Goal: Information Seeking & Learning: Learn about a topic

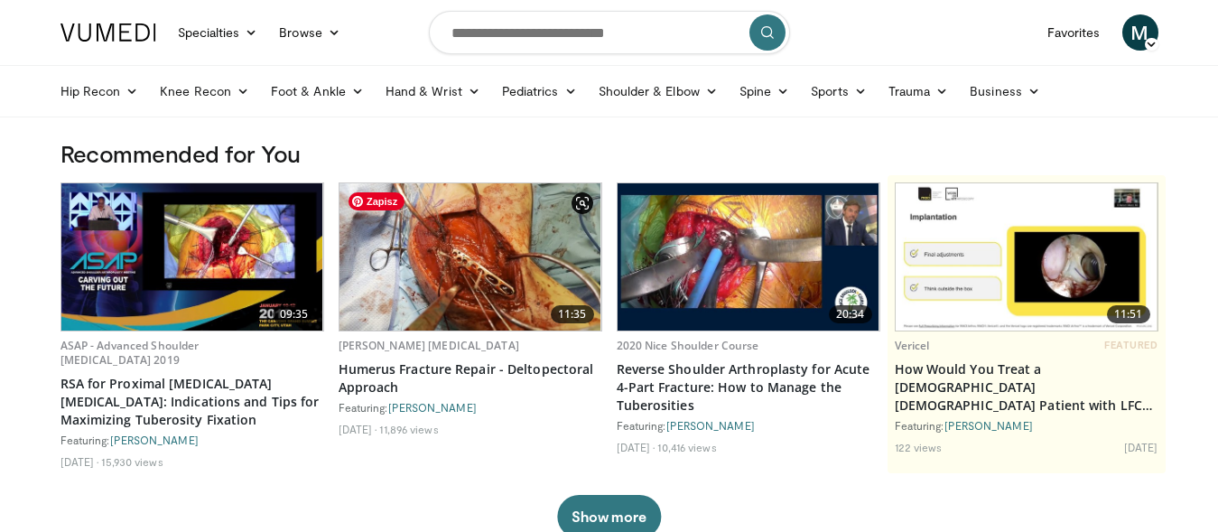
click at [512, 224] on img at bounding box center [470, 256] width 262 height 147
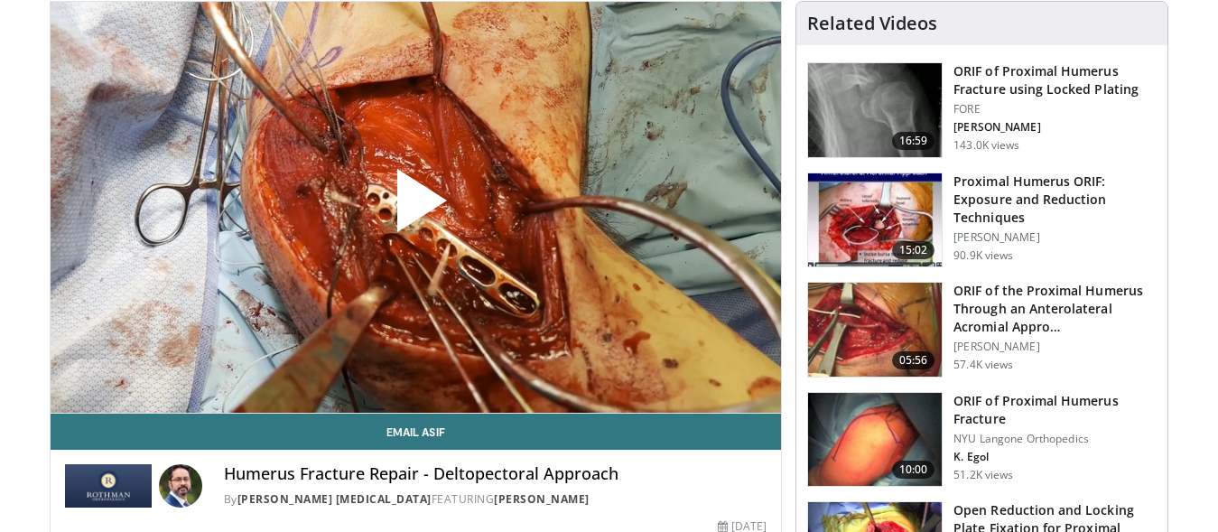
scroll to position [184, 0]
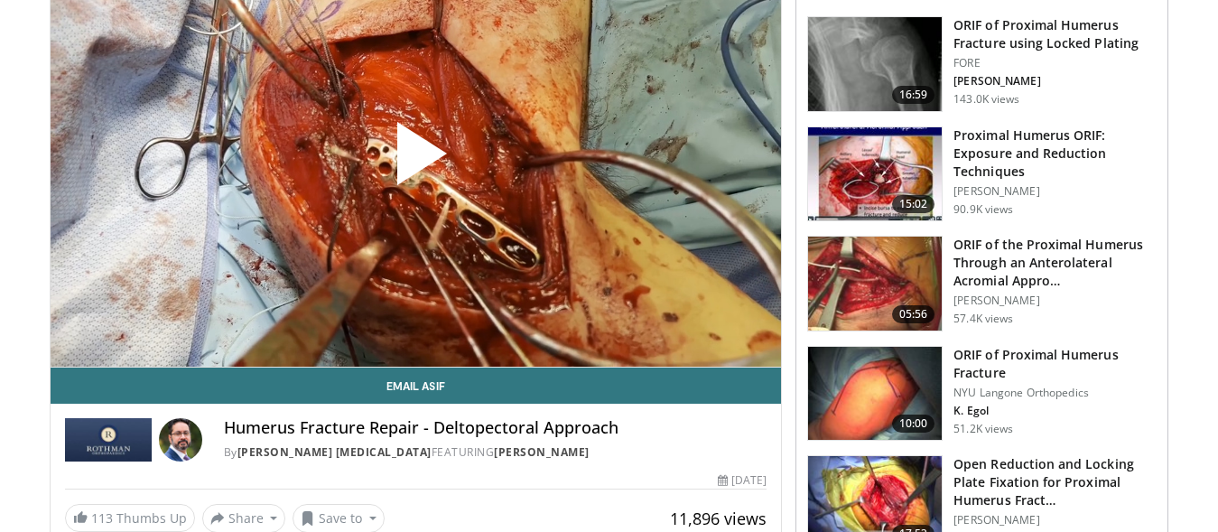
click at [415, 161] on span "Video Player" at bounding box center [415, 161] width 0 height 0
click at [1023, 136] on h3 "Proximal Humerus ORIF: Exposure and Reduction Techniques" at bounding box center [1054, 153] width 203 height 54
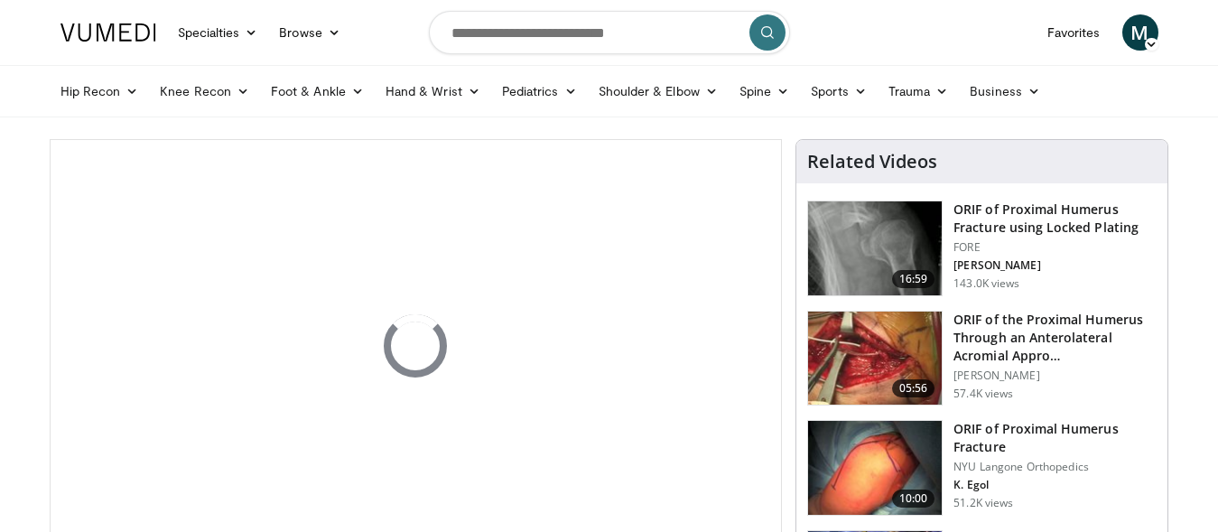
drag, startPoint x: 23, startPoint y: 191, endPoint x: 0, endPoint y: 208, distance: 28.3
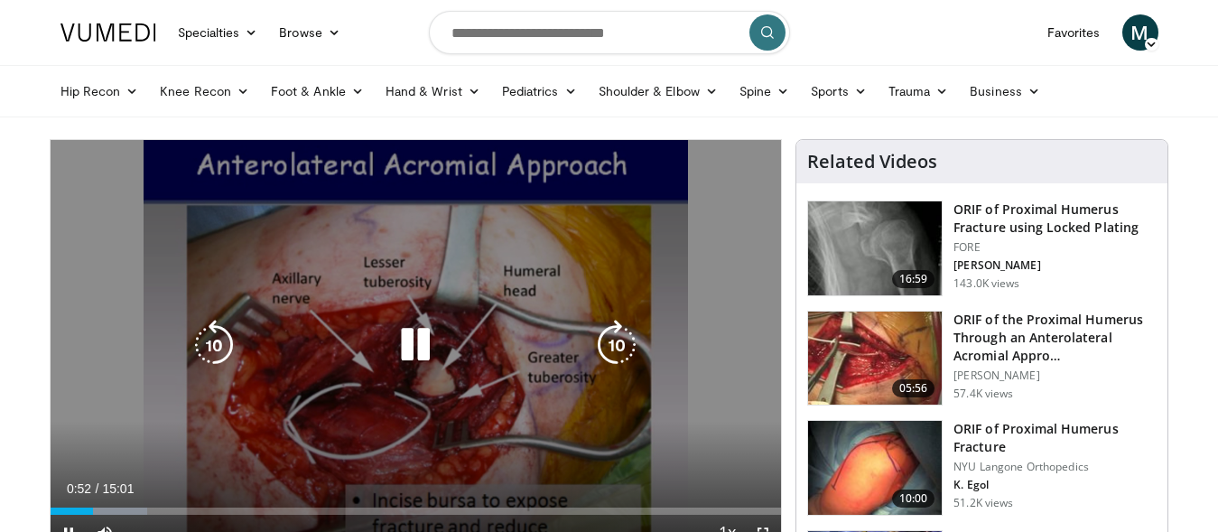
click at [495, 403] on div "10 seconds Tap to unmute" at bounding box center [416, 345] width 731 height 411
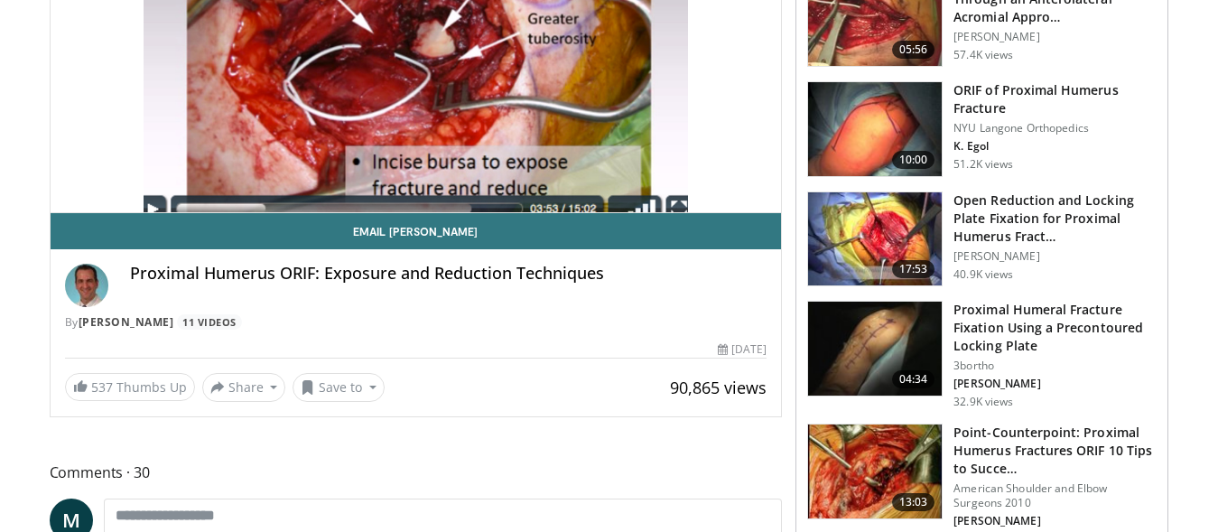
scroll to position [368, 0]
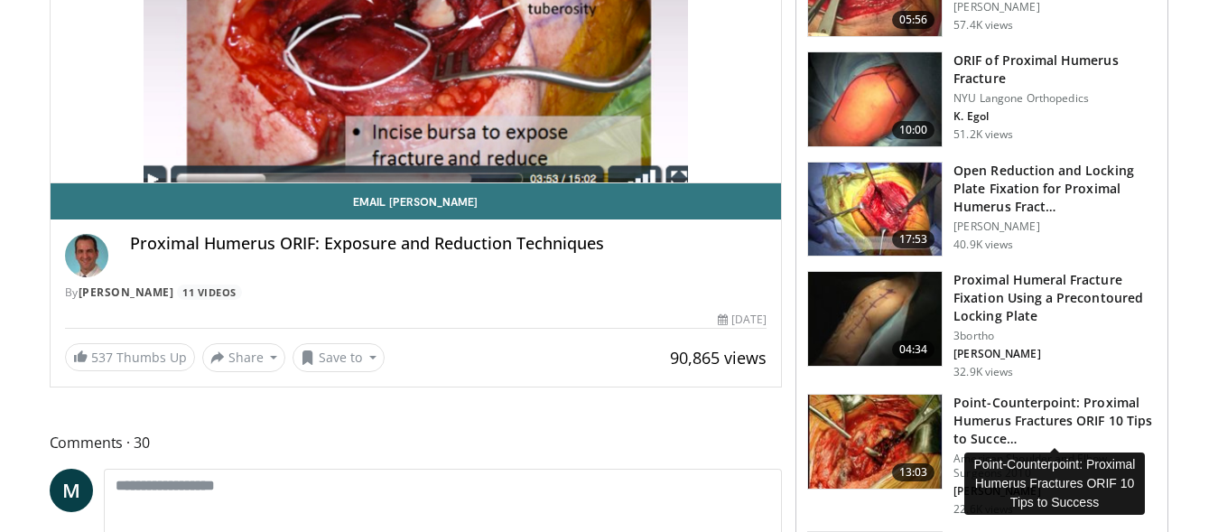
click at [1058, 410] on h3 "Point-Counterpoint: Proximal Humerus Fractures ORIF 10 Tips to Succe…" at bounding box center [1054, 421] width 203 height 54
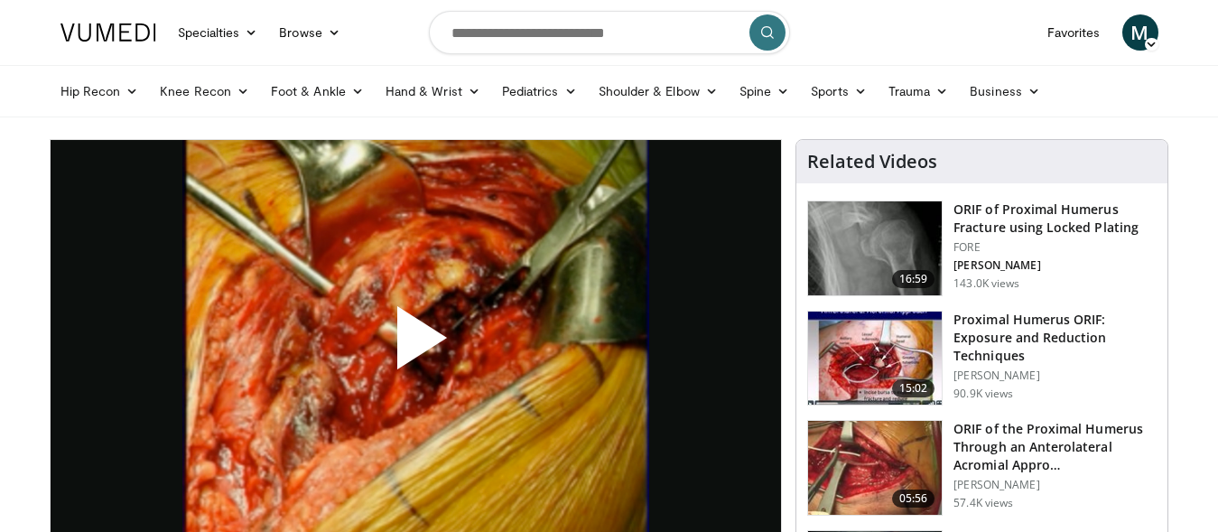
click at [415, 345] on span "Video Player" at bounding box center [415, 345] width 0 height 0
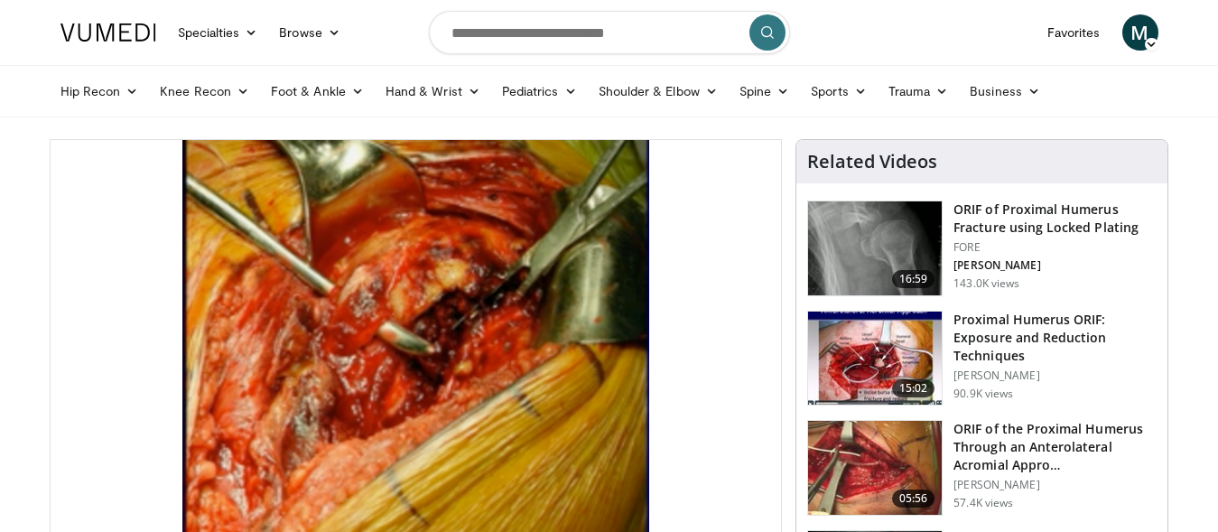
scroll to position [92, 0]
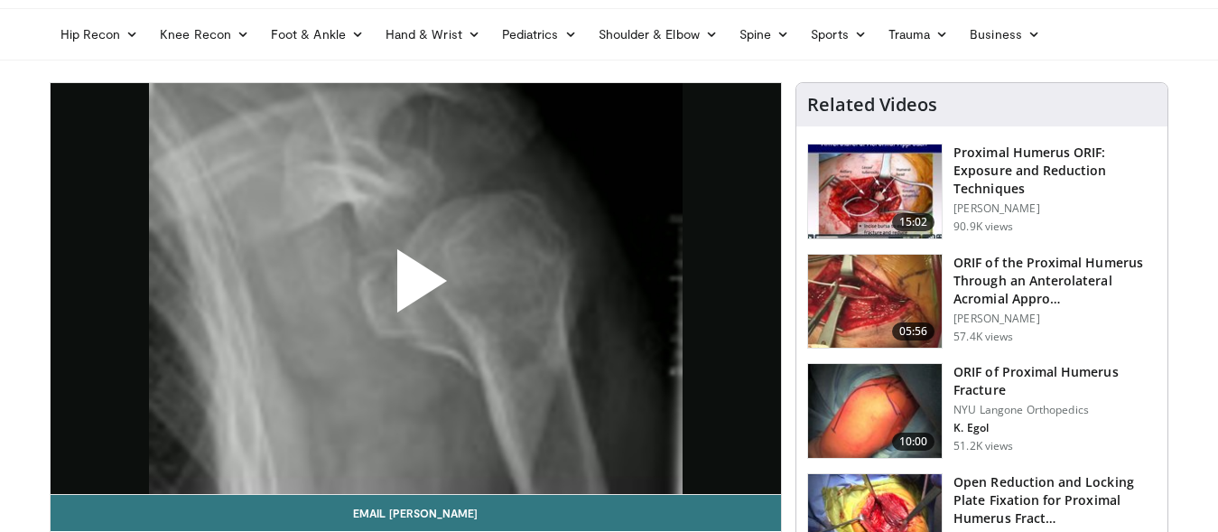
scroll to position [92, 0]
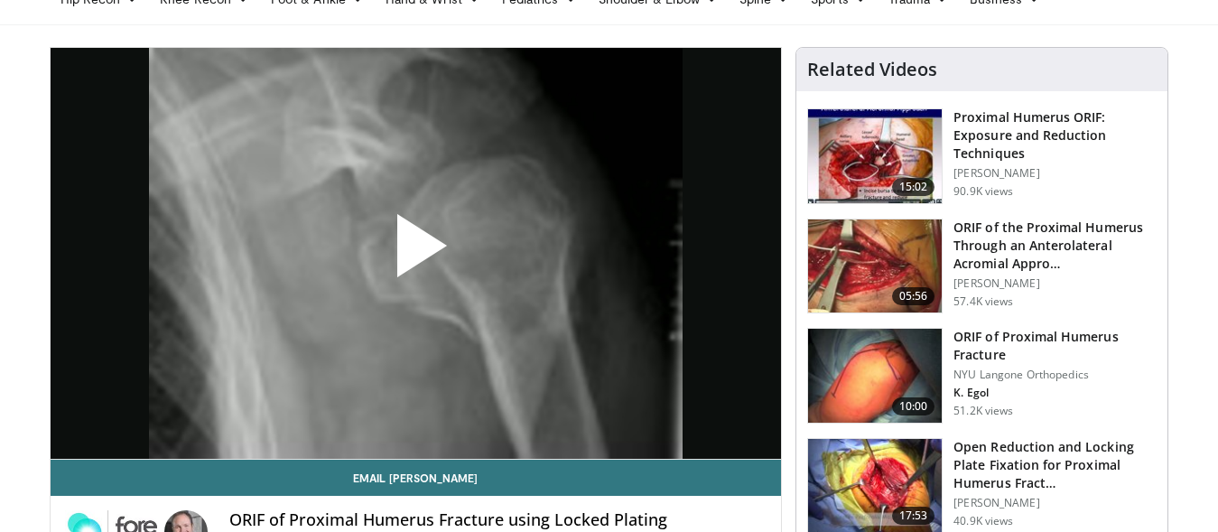
click at [415, 253] on span "Video Player" at bounding box center [415, 253] width 0 height 0
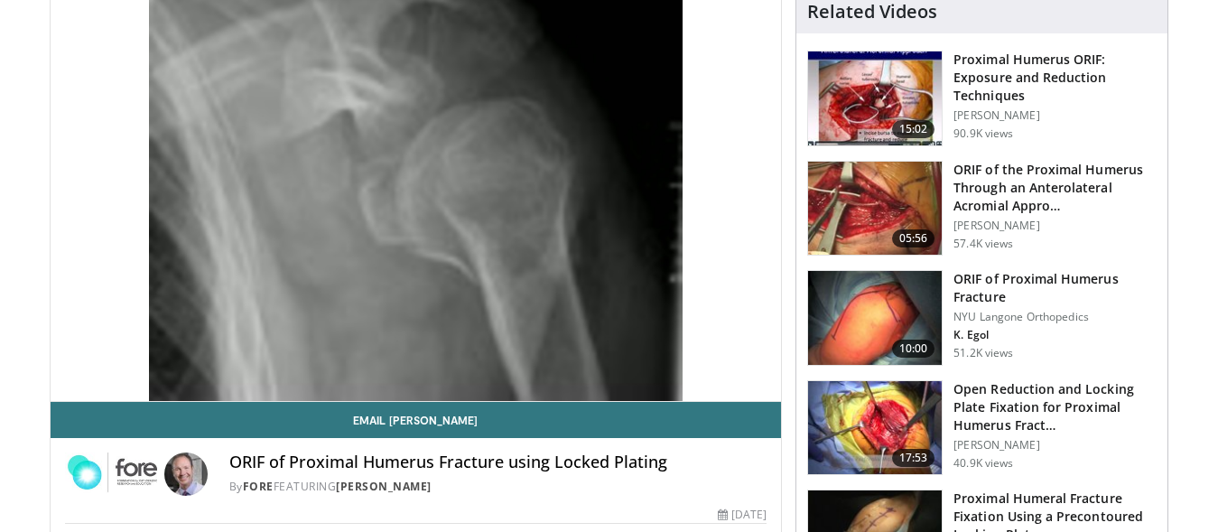
scroll to position [184, 0]
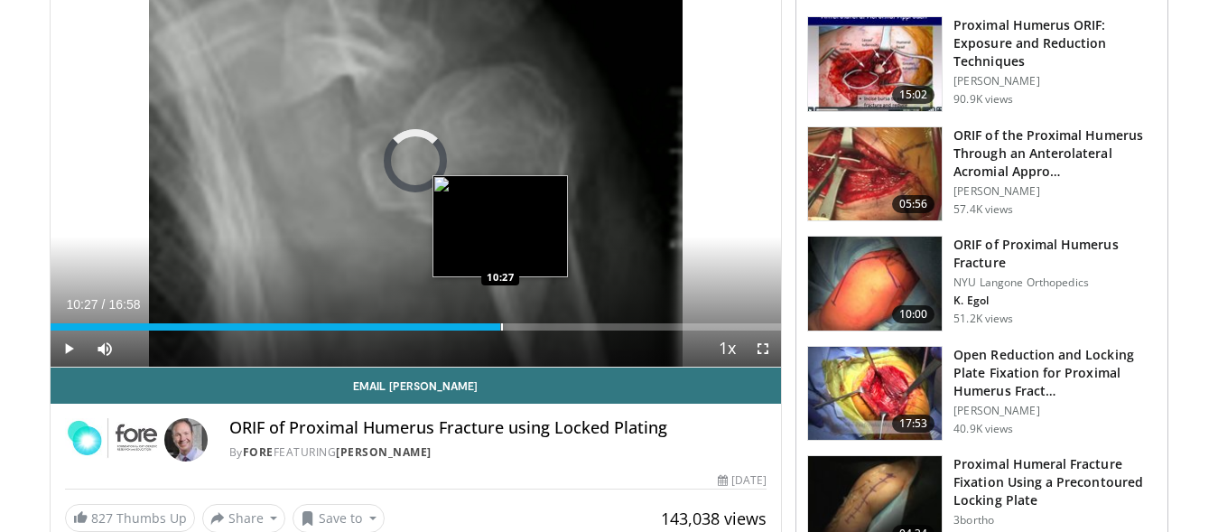
click at [500, 320] on div "Loaded : 9.73% 10:27 10:27" at bounding box center [416, 321] width 731 height 17
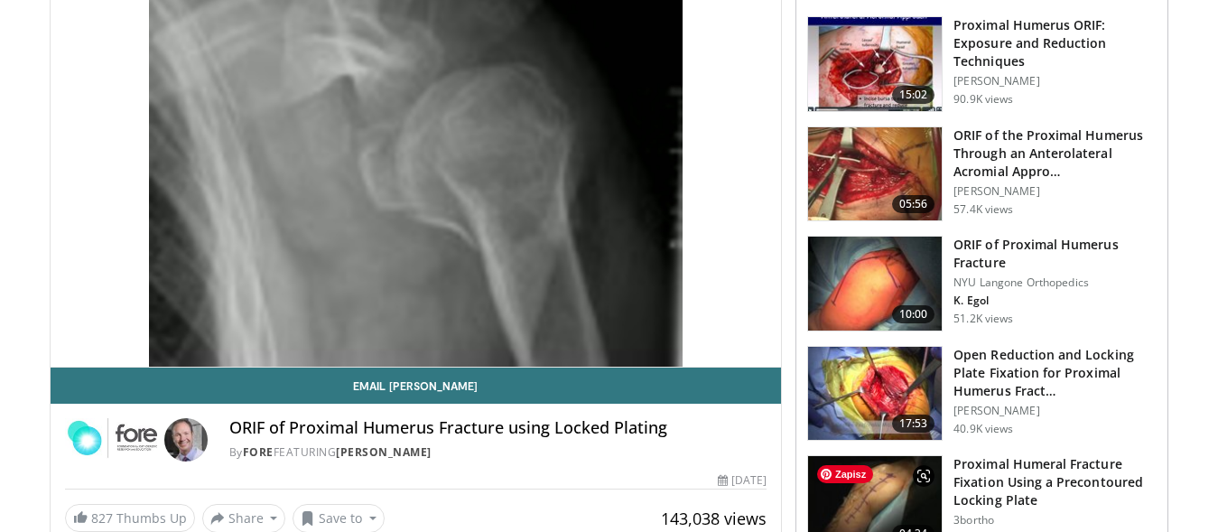
click at [923, 505] on img at bounding box center [875, 503] width 134 height 94
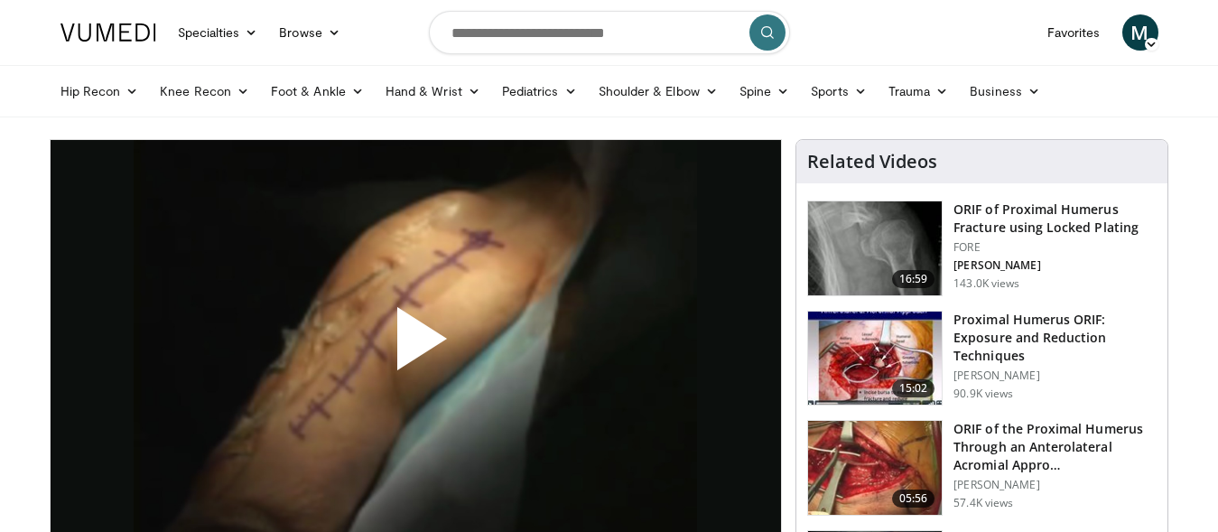
click at [415, 346] on span "Video Player" at bounding box center [415, 346] width 0 height 0
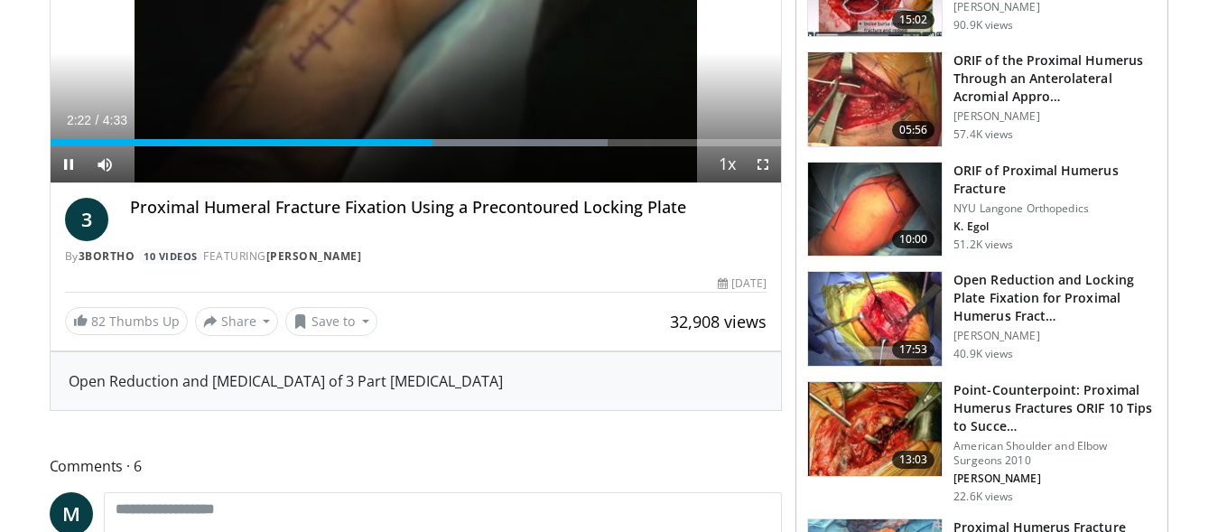
scroll to position [184, 0]
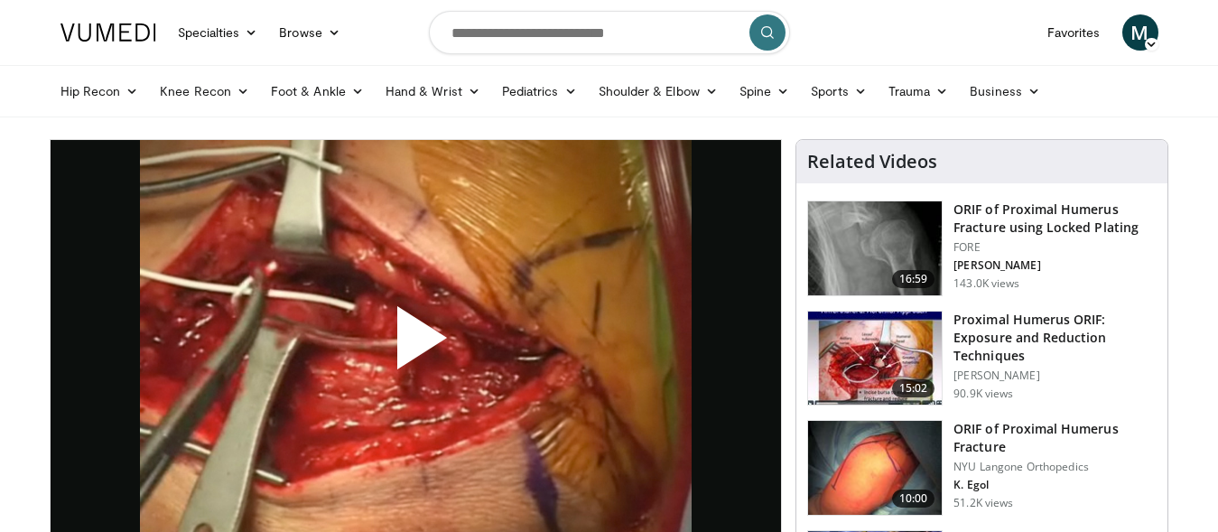
click at [1062, 436] on h3 "ORIF of Proximal Humerus Fracture" at bounding box center [1054, 438] width 203 height 36
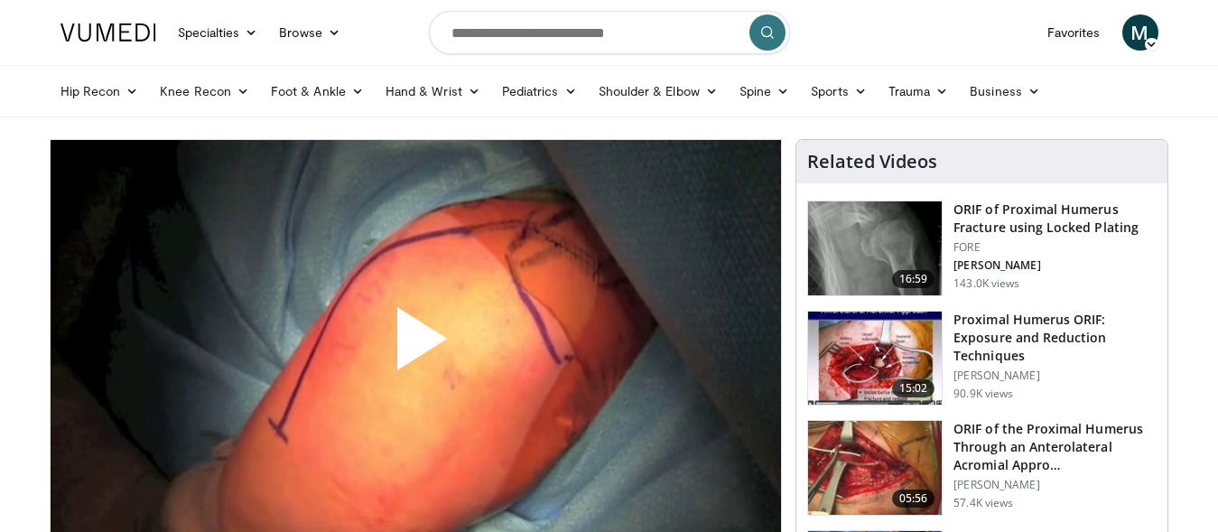
click at [415, 346] on span "Video Player" at bounding box center [415, 346] width 0 height 0
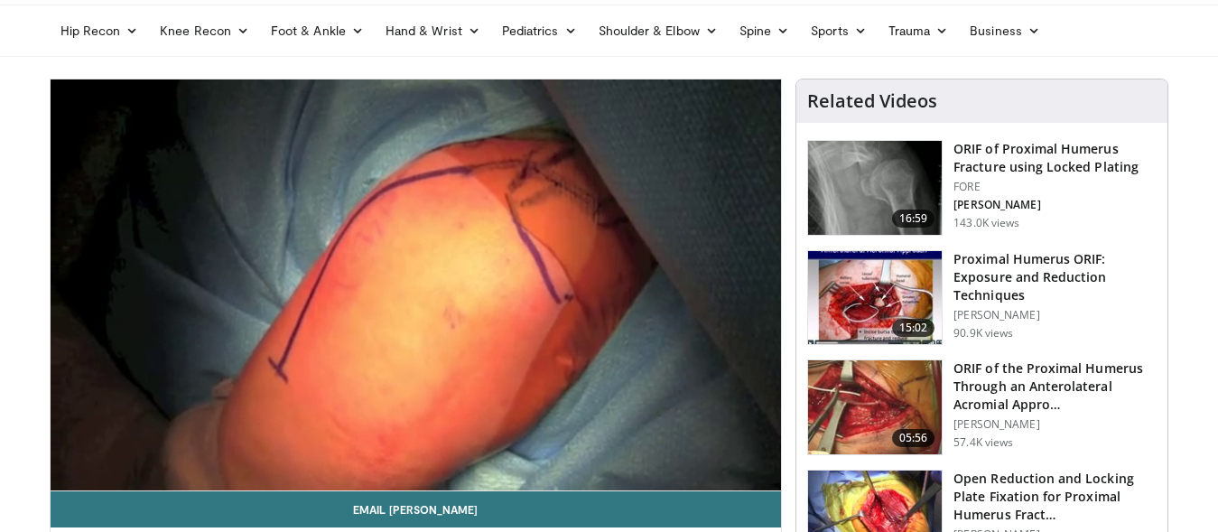
scroll to position [92, 0]
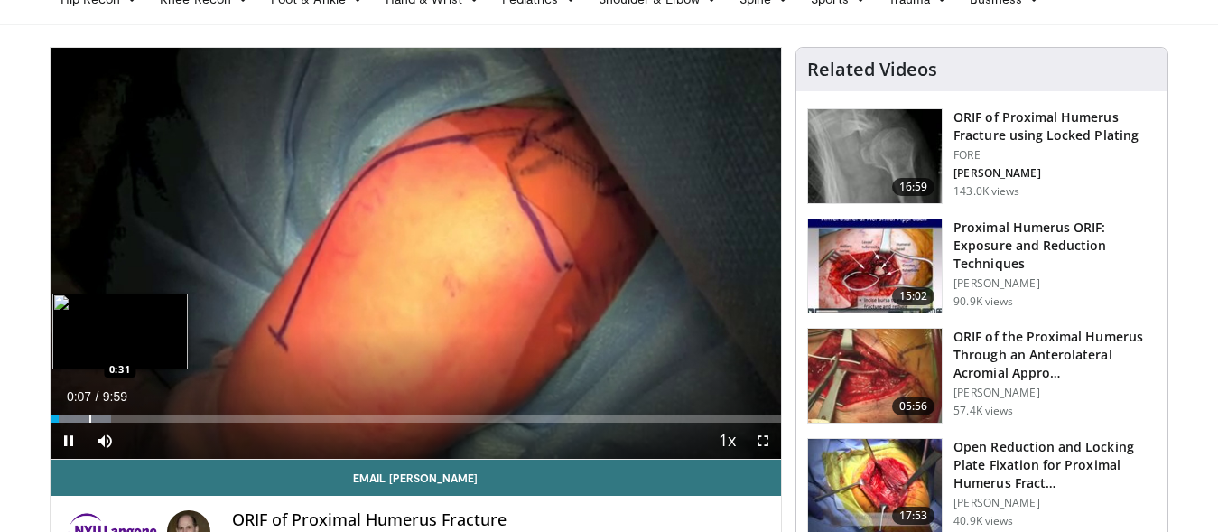
click at [88, 412] on div "Loaded : 8.31% 0:07 0:31" at bounding box center [416, 413] width 731 height 17
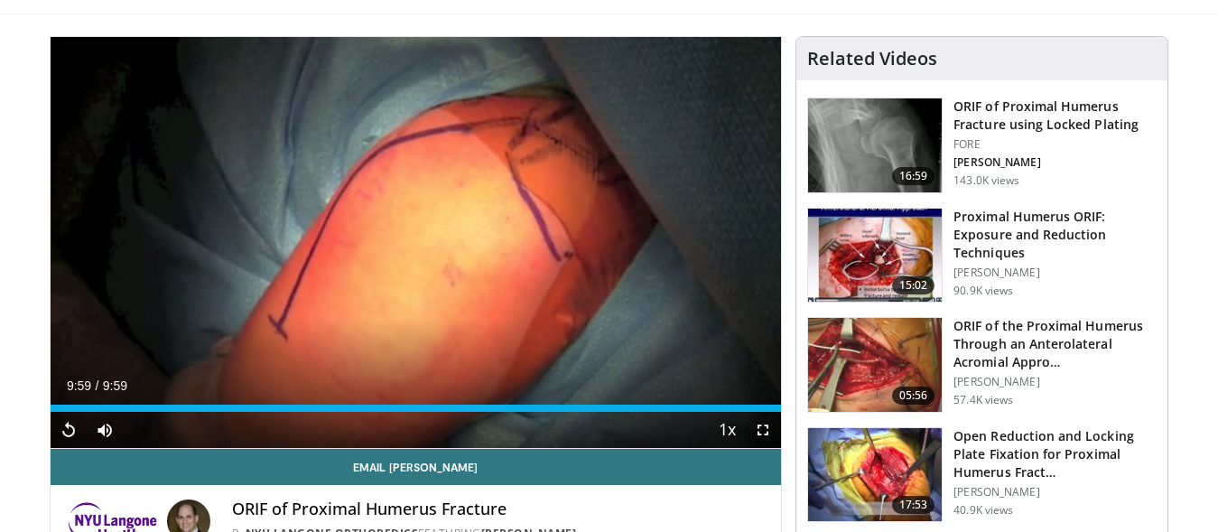
scroll to position [263, 0]
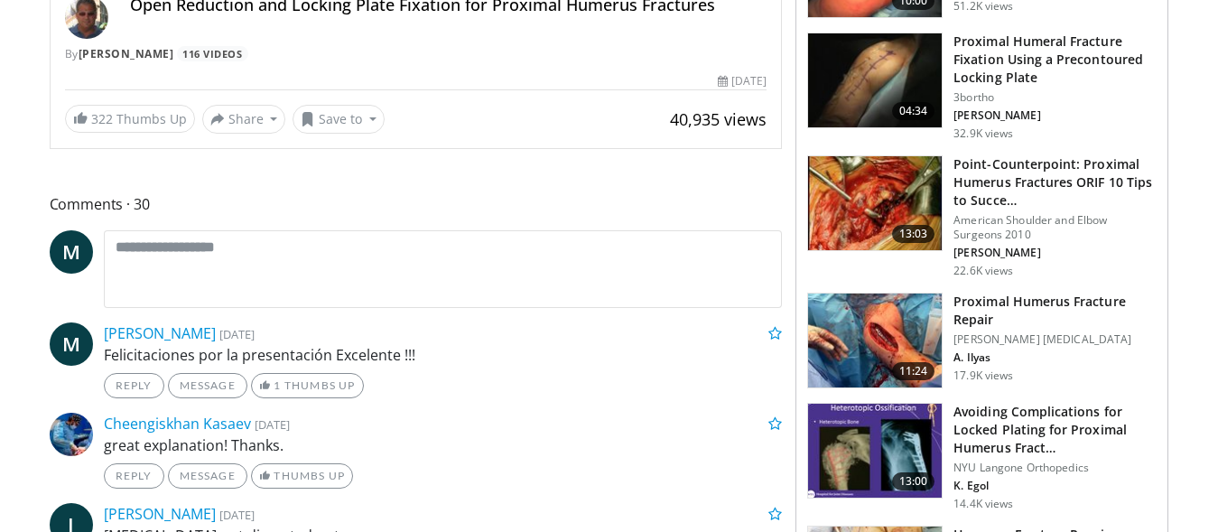
scroll to position [644, 0]
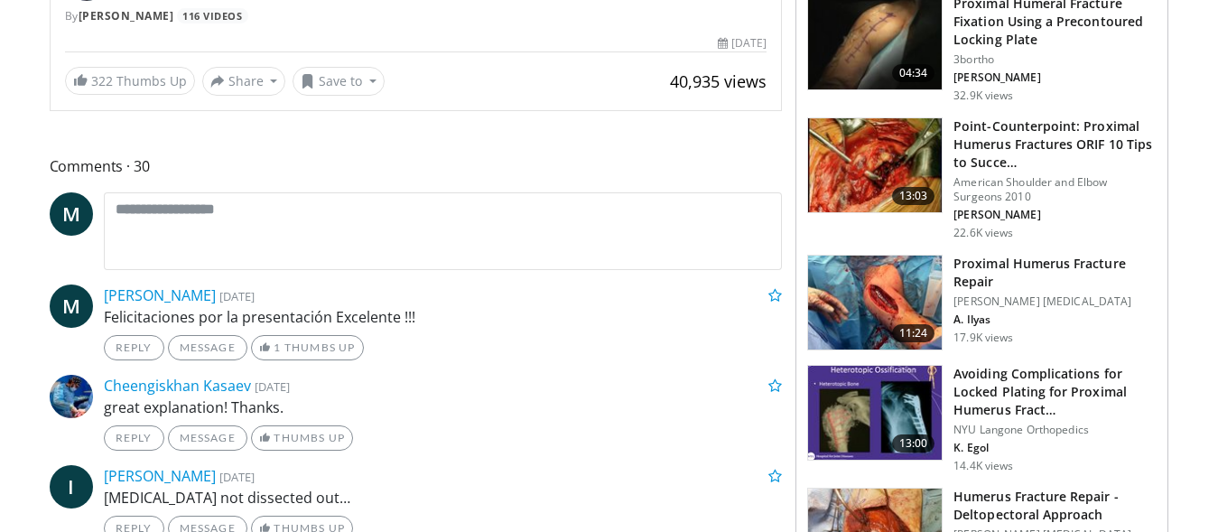
click at [1033, 266] on h3 "Proximal Humerus Fracture Repair" at bounding box center [1054, 273] width 203 height 36
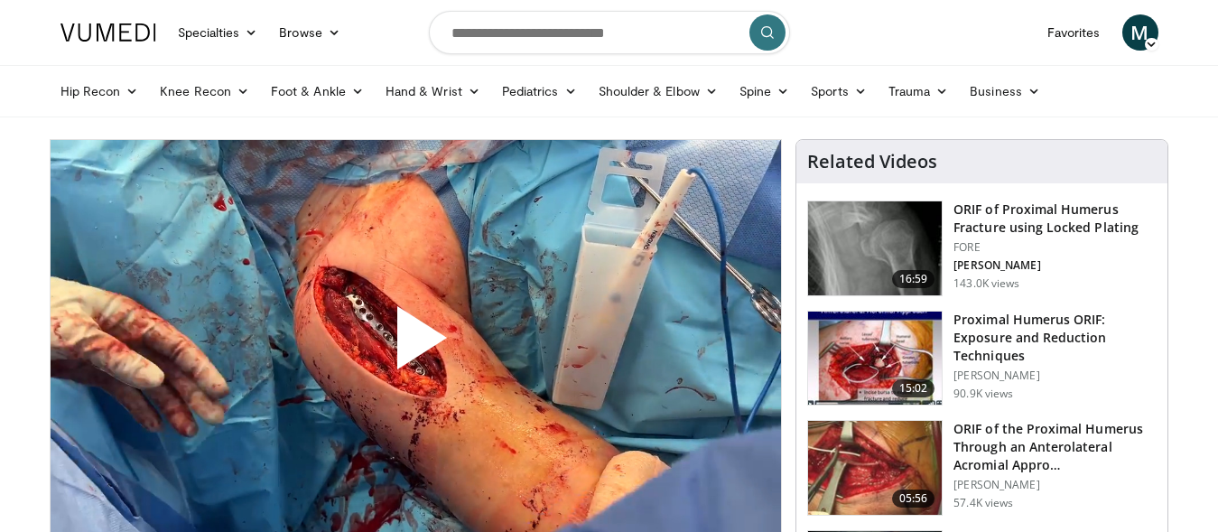
click at [415, 345] on span "Video Player" at bounding box center [415, 345] width 0 height 0
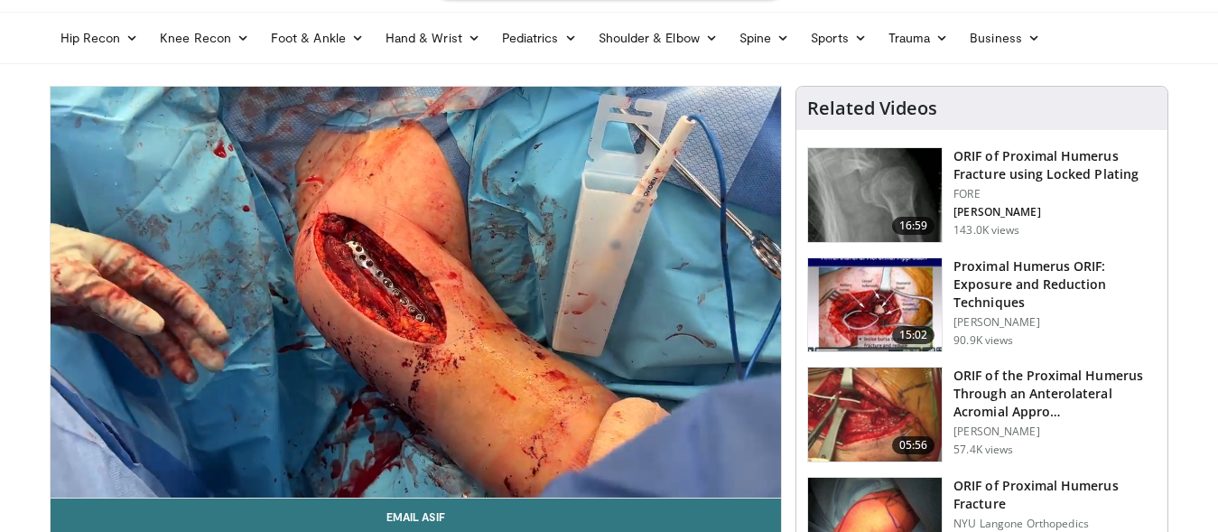
scroll to position [92, 0]
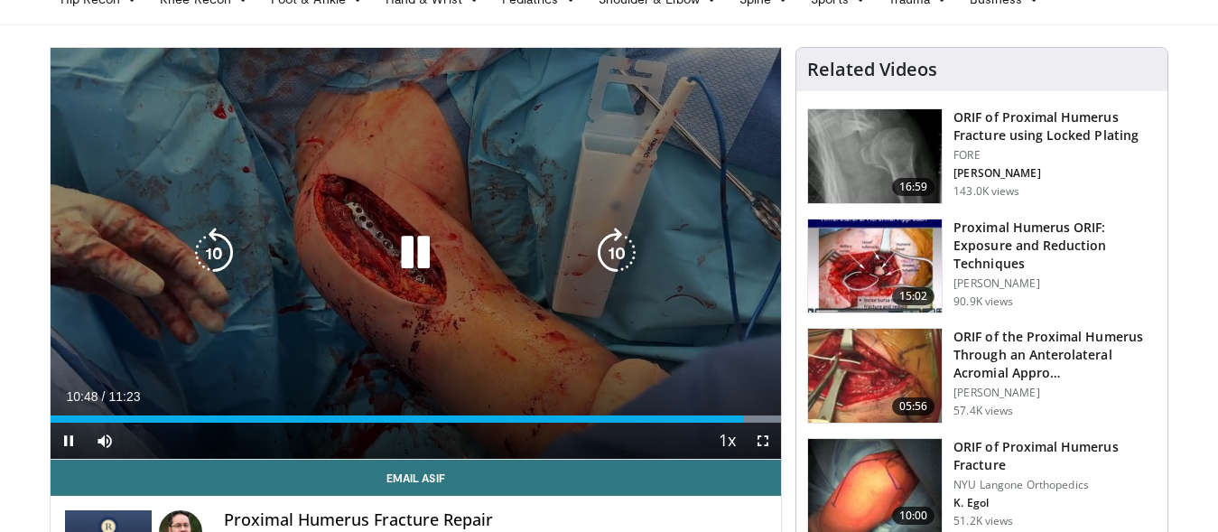
drag, startPoint x: 417, startPoint y: 264, endPoint x: 426, endPoint y: 270, distance: 11.0
click at [422, 269] on icon "Video Player" at bounding box center [415, 252] width 51 height 51
